Goal: Obtain resource: Obtain resource

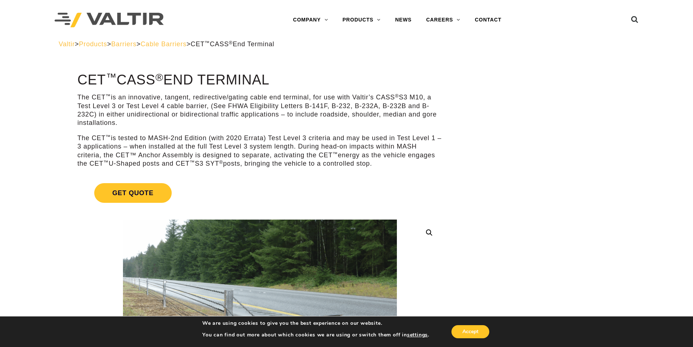
drag, startPoint x: 313, startPoint y: 260, endPoint x: 291, endPoint y: 29, distance: 231.6
drag, startPoint x: 296, startPoint y: 43, endPoint x: 235, endPoint y: 39, distance: 62.0
click at [226, 45] on div "Valtir > Products > Barriers > Cable Barriers > CET ™ CASS ® End Terminal" at bounding box center [347, 44] width 576 height 8
copy span "CET ™ CASS ® End Terminal"
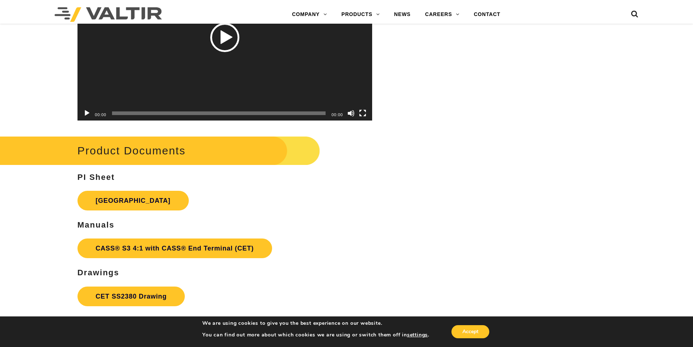
scroll to position [2182, 0]
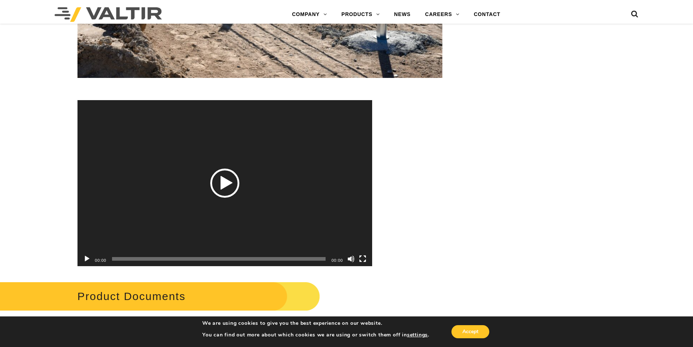
click at [228, 173] on div "Play" at bounding box center [224, 182] width 29 height 29
click at [166, 259] on span "00:14" at bounding box center [218, 259] width 213 height 4
click at [233, 256] on div "00:29" at bounding box center [218, 258] width 213 height 15
click at [236, 257] on span "00:33" at bounding box center [218, 259] width 213 height 4
click at [88, 261] on button "Pause" at bounding box center [86, 258] width 7 height 7
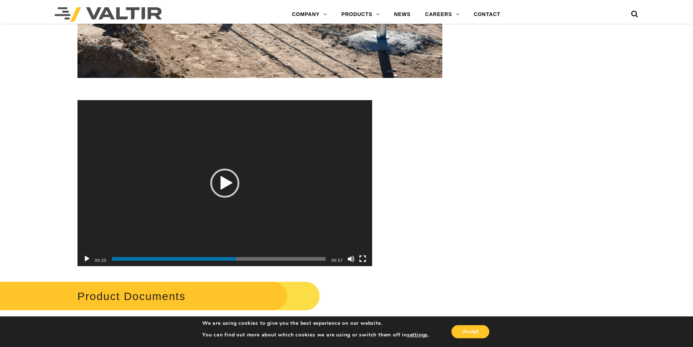
scroll to position [2437, 0]
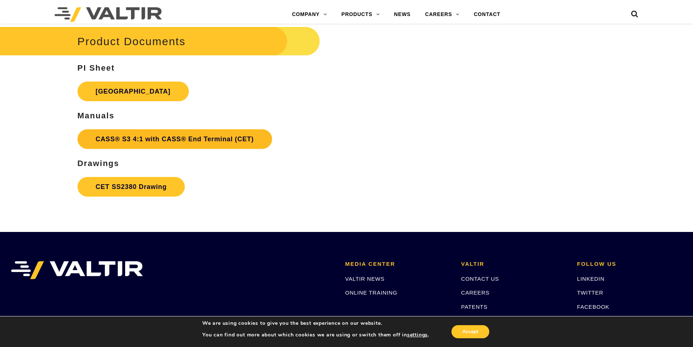
click at [143, 135] on link "CASS® S3 4:1 with CASS® End Terminal (CET)" at bounding box center [174, 139] width 195 height 20
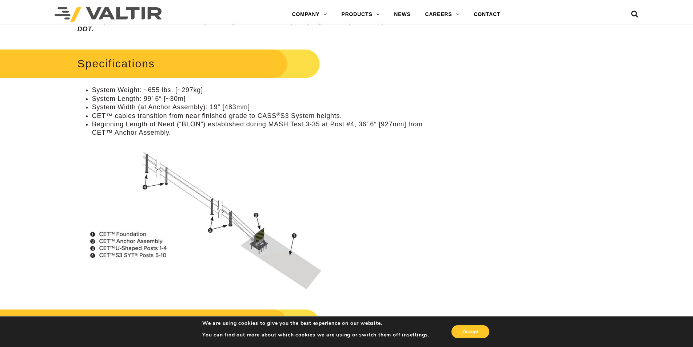
scroll to position [727, 0]
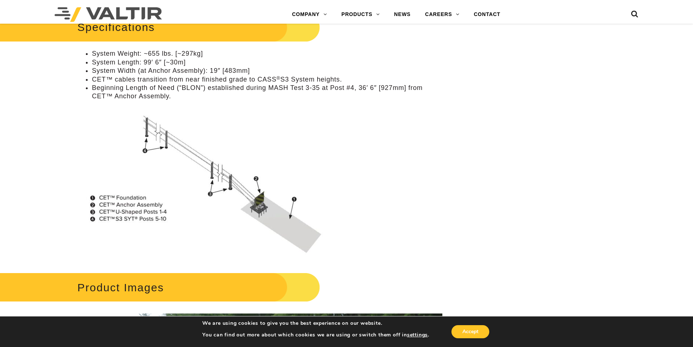
click at [257, 185] on img at bounding box center [205, 180] width 257 height 149
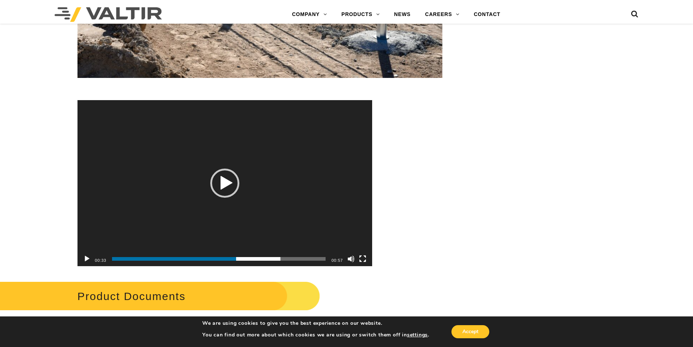
scroll to position [2473, 0]
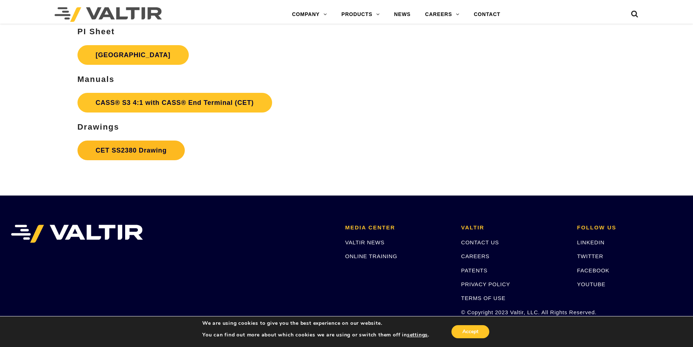
click at [165, 154] on link "CET SS2380 Drawing" at bounding box center [130, 150] width 107 height 20
